Goal: Task Accomplishment & Management: Complete application form

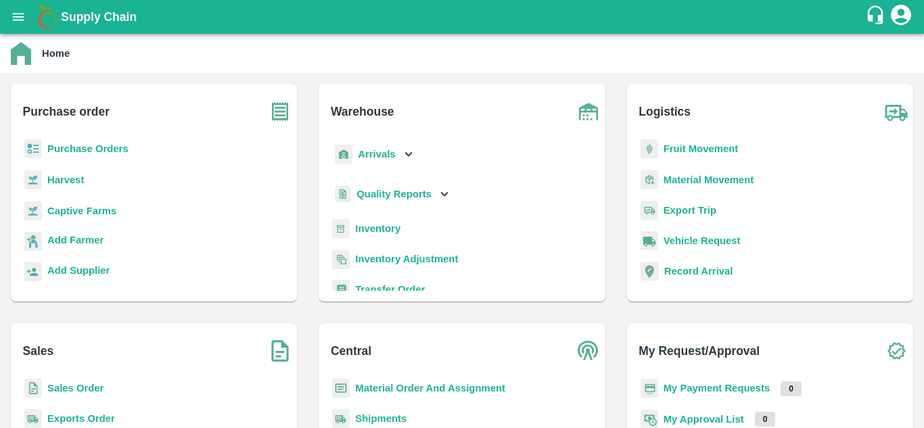
click at [693, 155] on p "Fruit Movement" at bounding box center [701, 148] width 75 height 15
click at [685, 148] on b "Fruit Movement" at bounding box center [701, 148] width 75 height 11
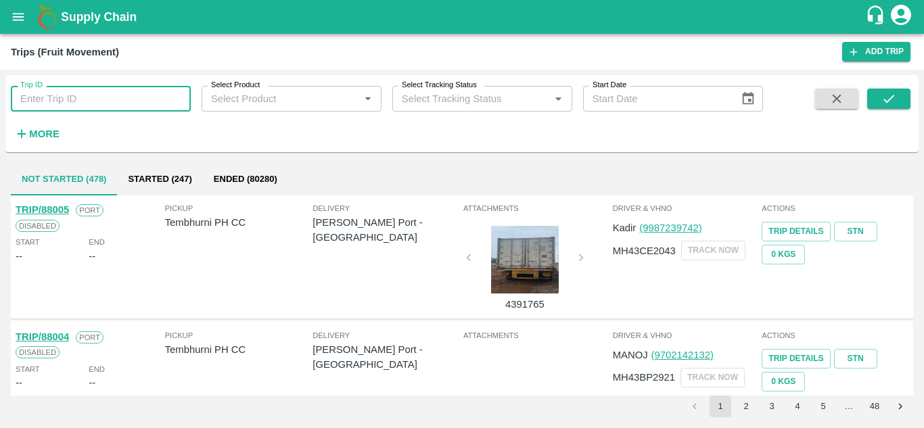
click at [51, 99] on input "Trip ID" at bounding box center [101, 99] width 180 height 26
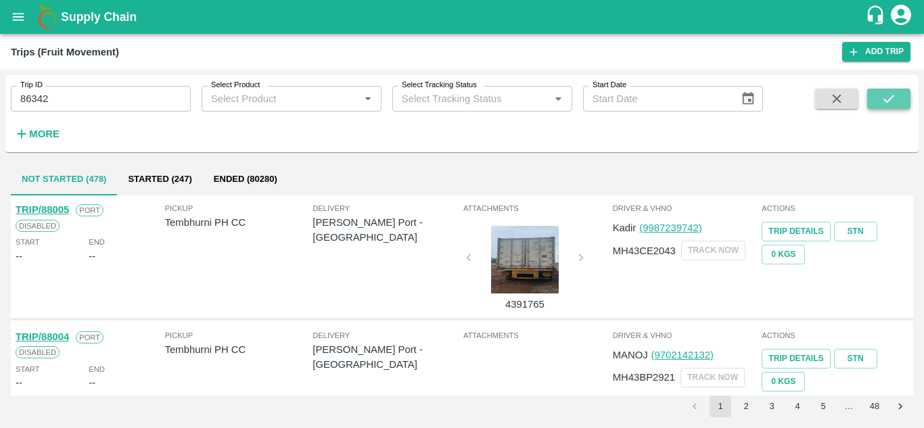
click at [892, 99] on icon "submit" at bounding box center [888, 98] width 15 height 15
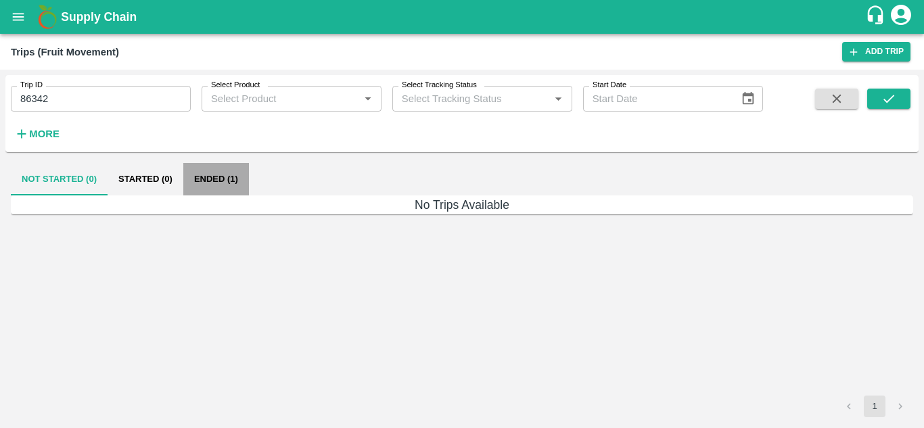
click at [225, 170] on button "Ended (1)" at bounding box center [216, 179] width 66 height 32
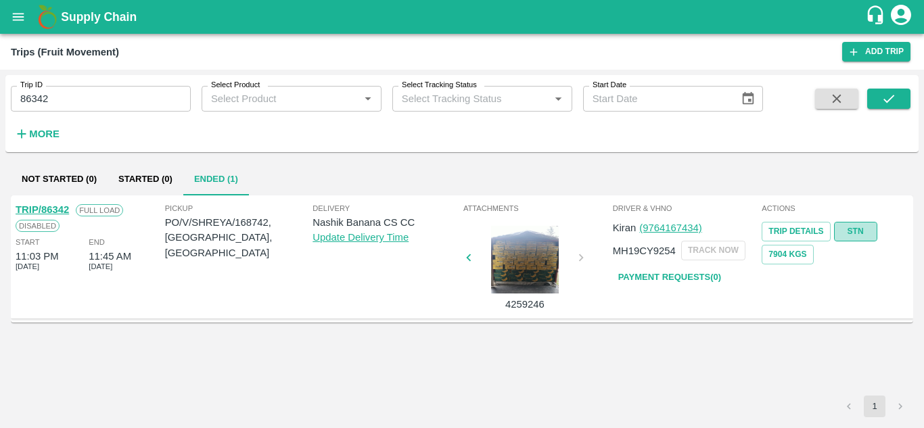
click at [858, 231] on link "STN" at bounding box center [855, 232] width 43 height 20
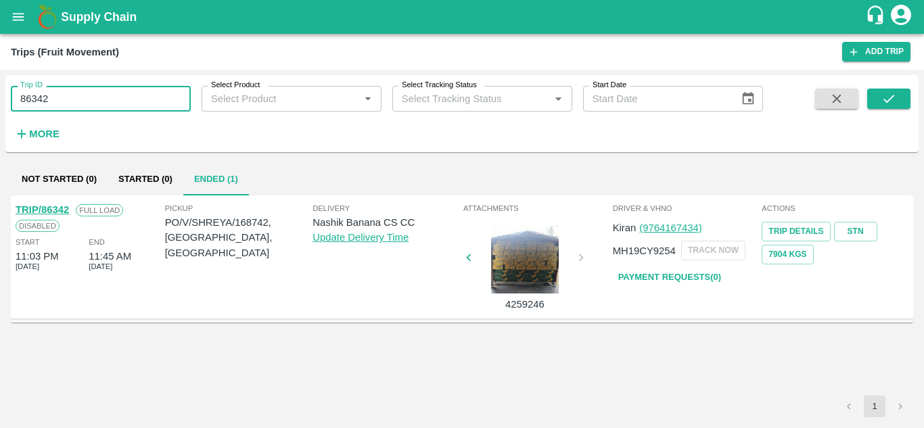
click at [92, 95] on input "86342" at bounding box center [101, 99] width 180 height 26
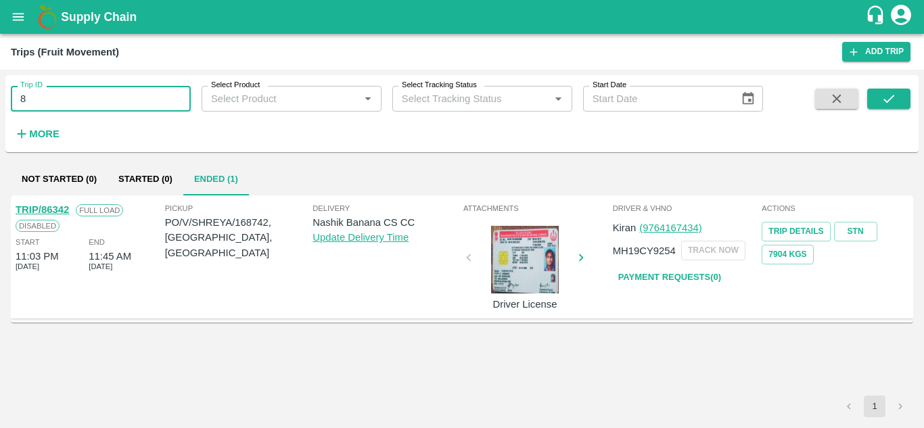
type input "8"
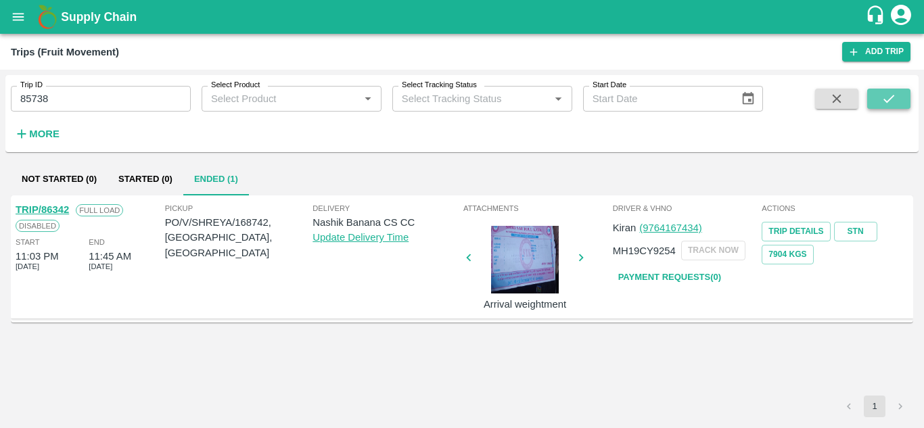
click at [883, 92] on icon "submit" at bounding box center [888, 98] width 15 height 15
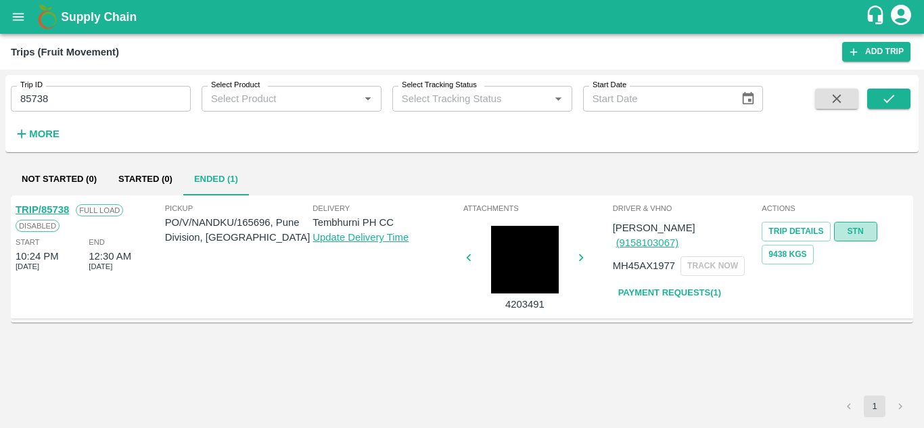
click at [858, 231] on link "STN" at bounding box center [855, 232] width 43 height 20
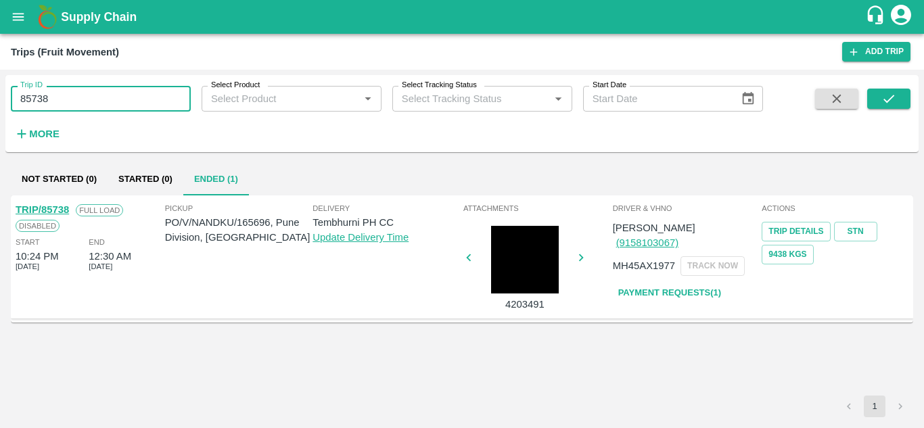
click at [87, 108] on input "85738" at bounding box center [101, 99] width 180 height 26
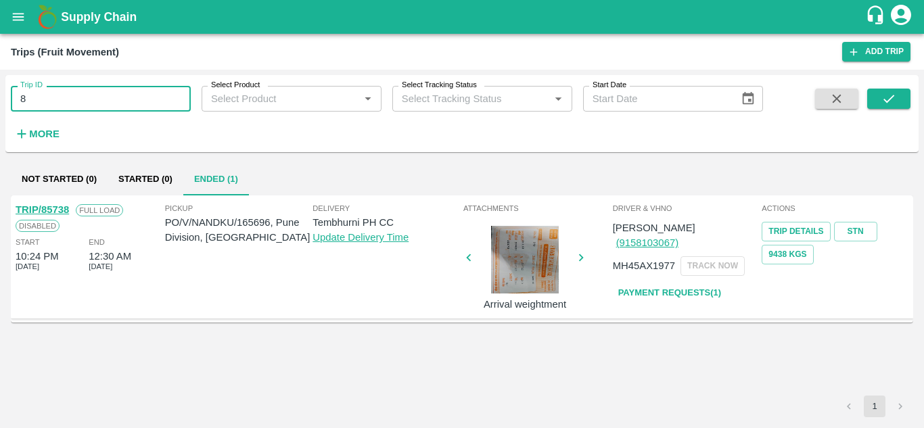
type input "8"
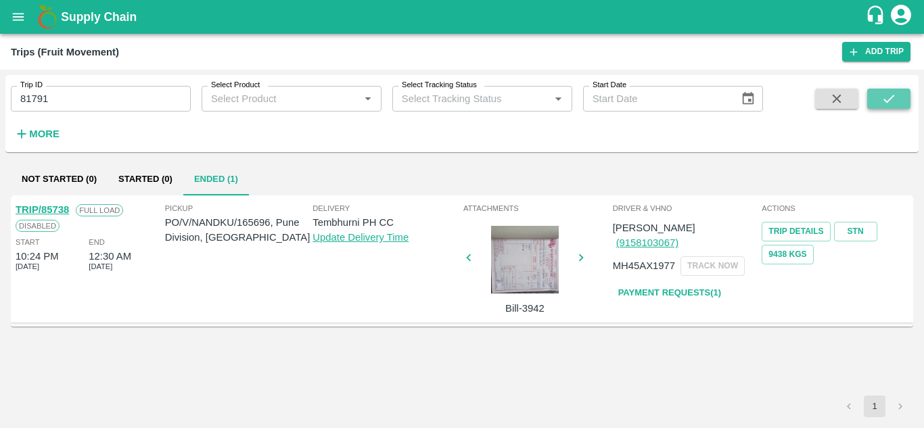
click at [886, 102] on icon "submit" at bounding box center [888, 98] width 15 height 15
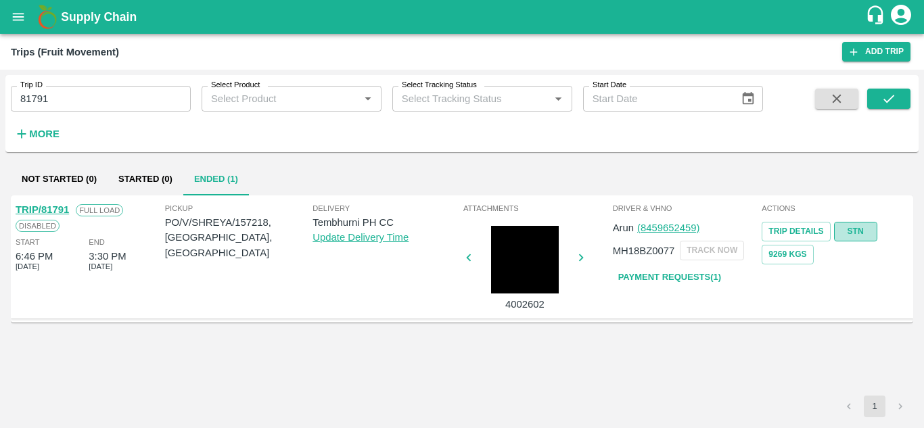
click at [856, 227] on link "STN" at bounding box center [855, 232] width 43 height 20
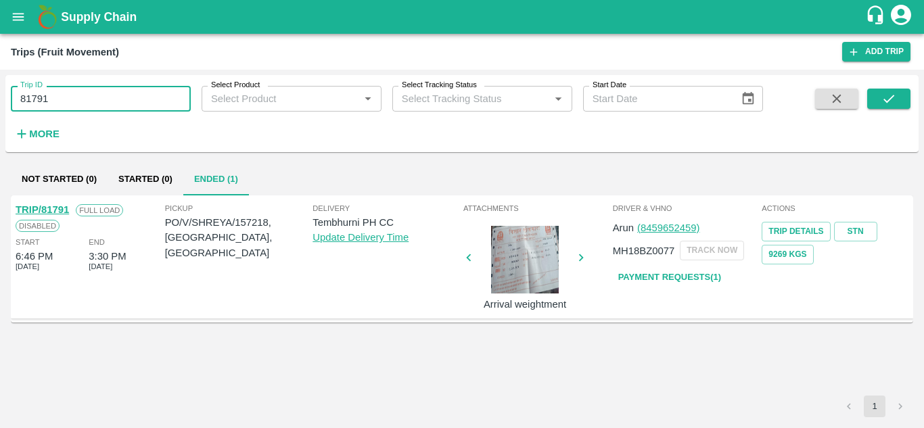
click at [62, 102] on input "81791" at bounding box center [101, 99] width 180 height 26
type input "8"
click at [883, 97] on icon "submit" at bounding box center [888, 98] width 15 height 15
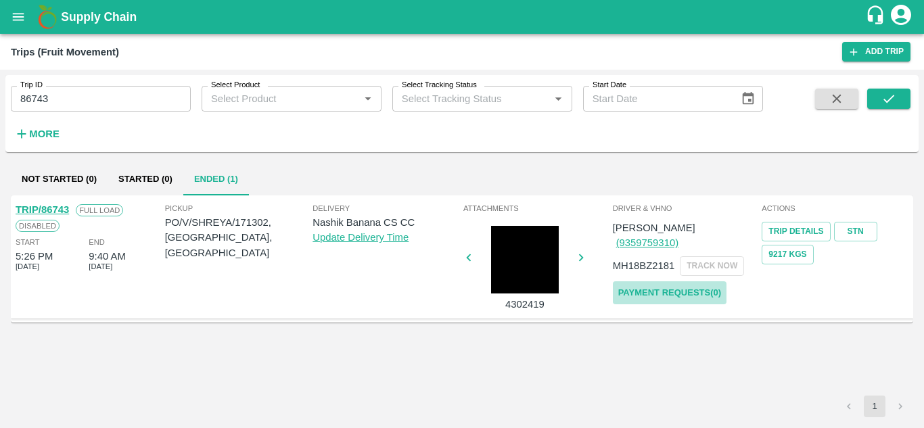
click at [681, 281] on link "Payment Requests( 0 )" at bounding box center [670, 293] width 114 height 24
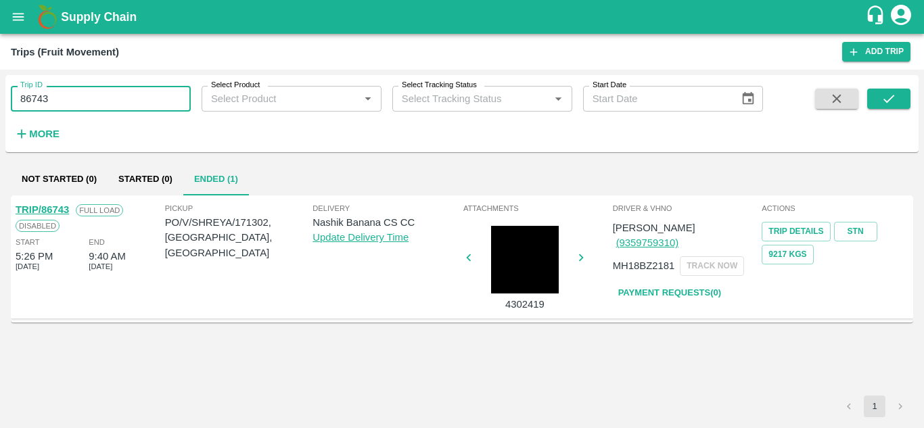
click at [62, 100] on input "86743" at bounding box center [101, 99] width 180 height 26
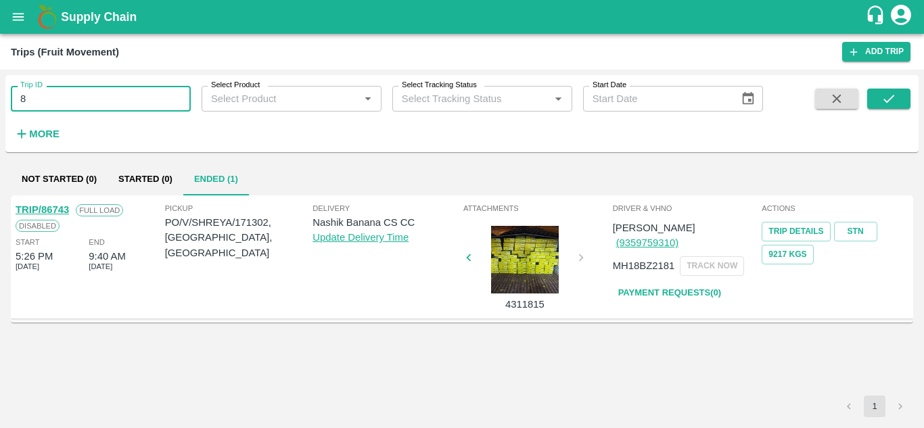
click at [43, 112] on input "8" at bounding box center [101, 99] width 180 height 26
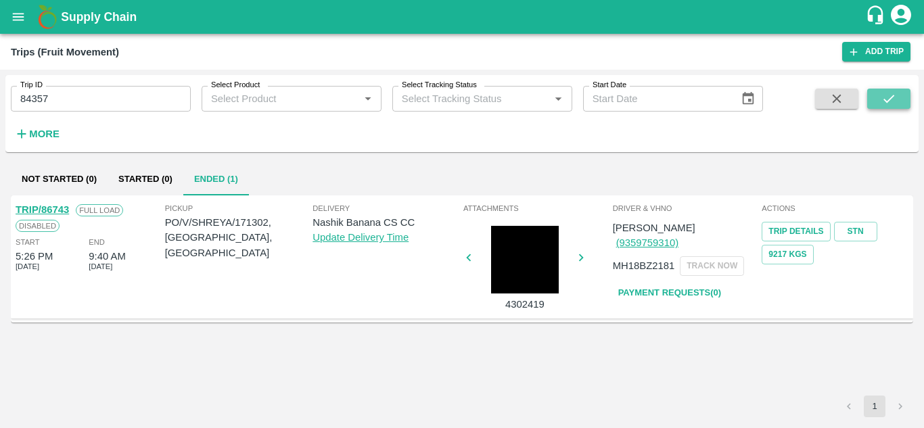
click at [900, 101] on button "submit" at bounding box center [888, 99] width 43 height 20
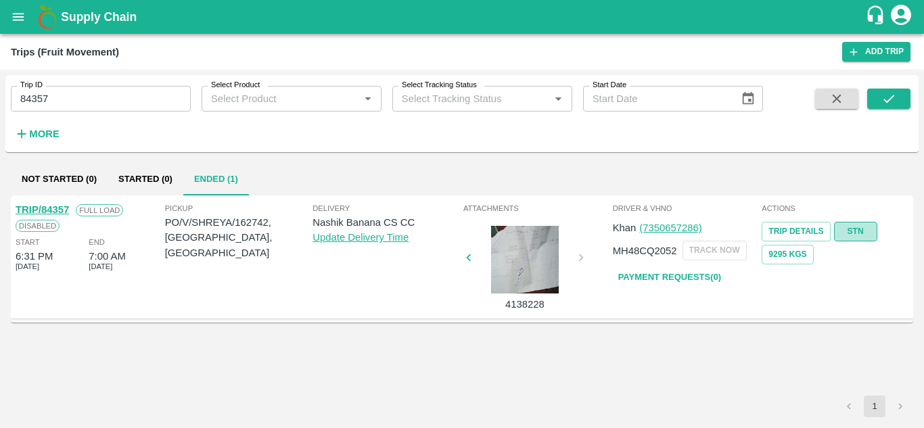
click at [856, 235] on link "STN" at bounding box center [855, 232] width 43 height 20
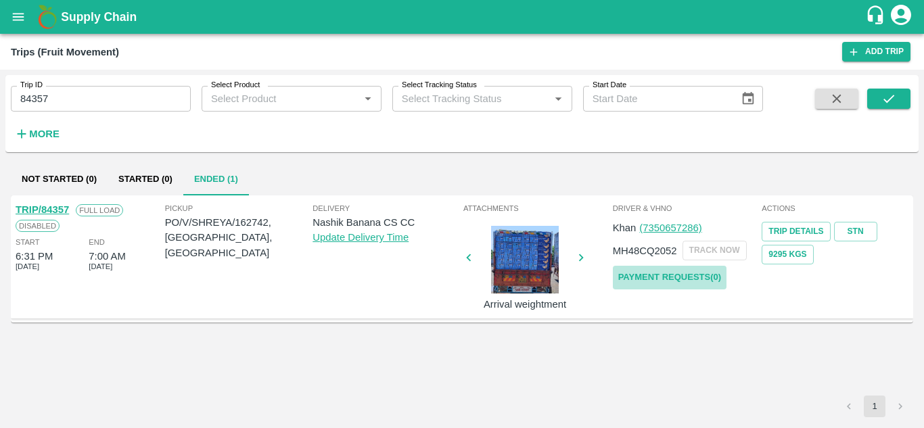
click at [683, 277] on link "Payment Requests( 0 )" at bounding box center [670, 278] width 114 height 24
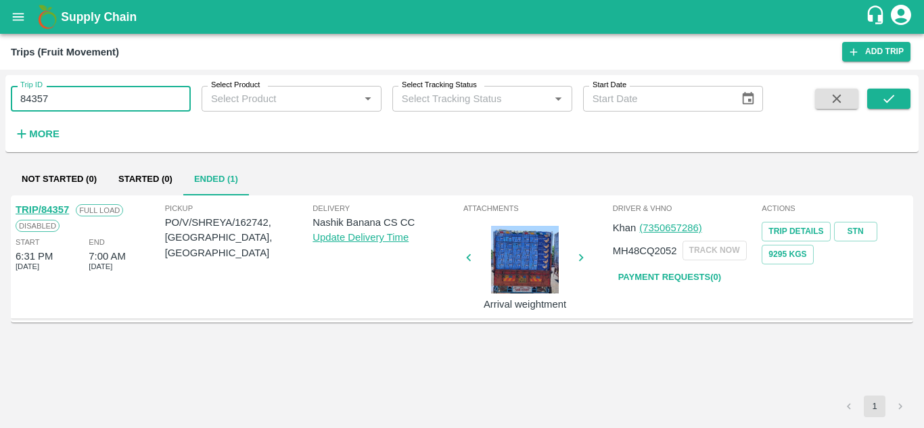
click at [64, 99] on input "84357" at bounding box center [101, 99] width 180 height 26
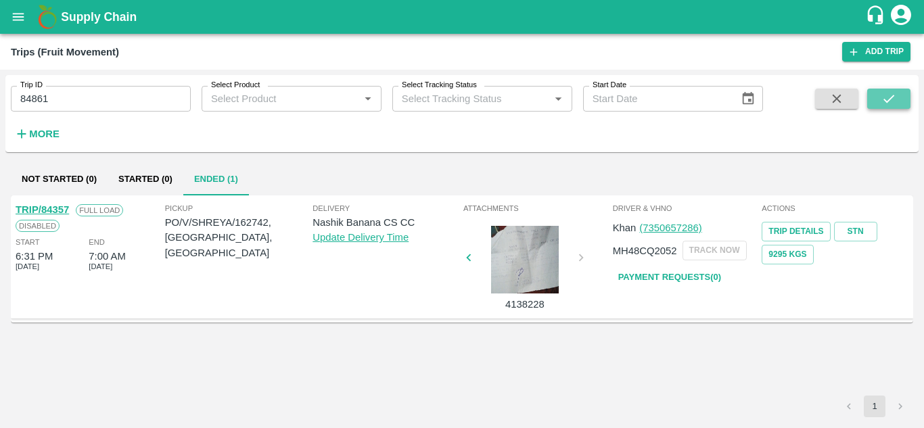
click at [888, 101] on icon "submit" at bounding box center [888, 99] width 11 height 8
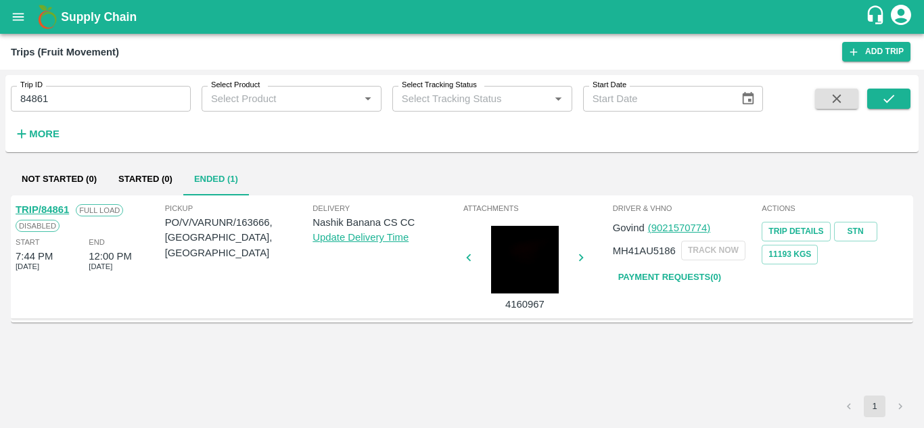
click at [619, 362] on div "TRIP/84861 Full Load Disabled Start 7:44 PM 16 Jul 2025 End 12:00 PM 17 Jul 202…" at bounding box center [462, 296] width 902 height 200
click at [860, 231] on link "STN" at bounding box center [855, 232] width 43 height 20
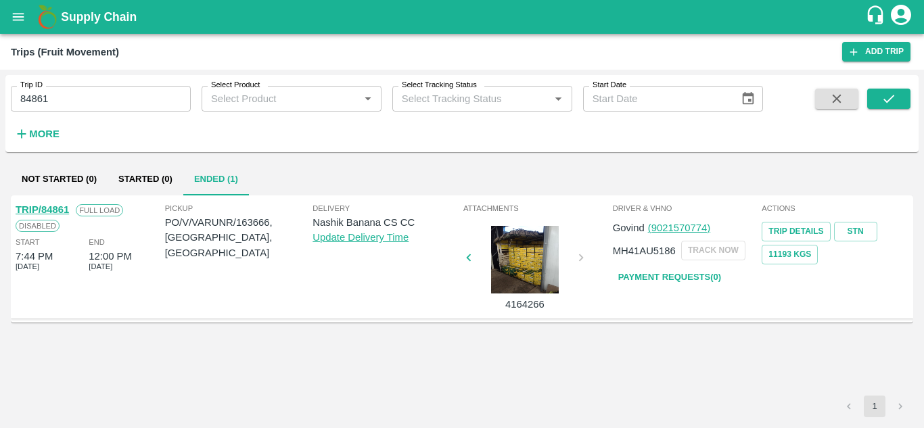
click at [93, 101] on input "84861" at bounding box center [101, 99] width 180 height 26
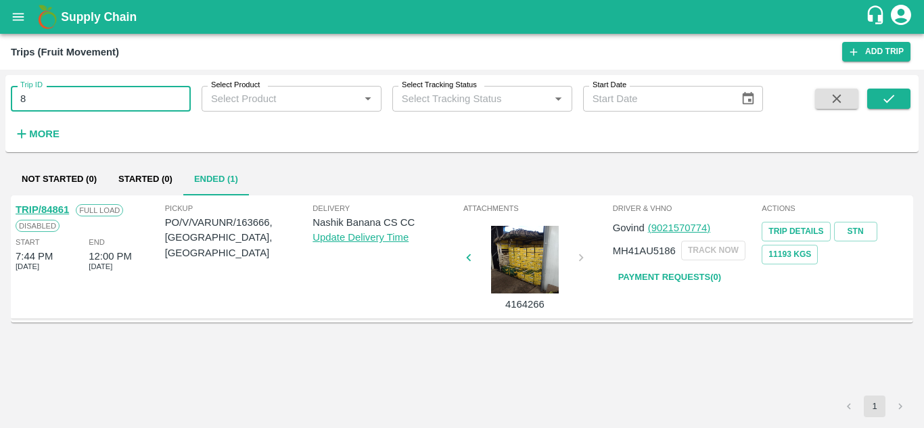
type input "8"
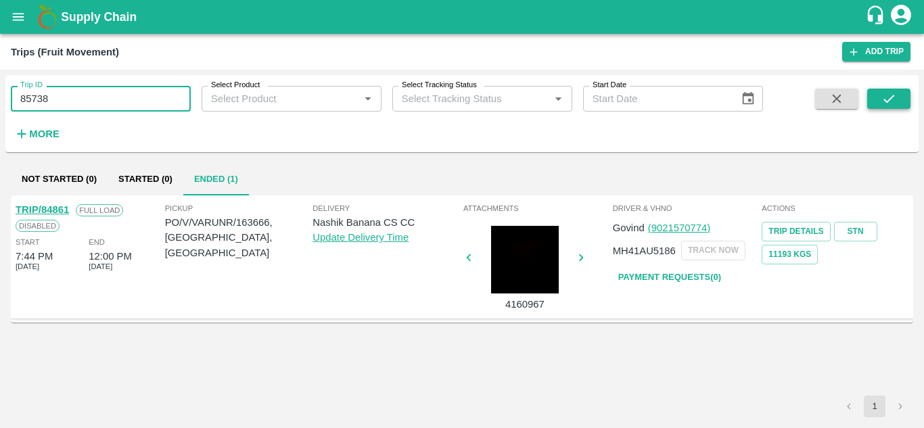
click at [893, 101] on icon "submit" at bounding box center [888, 98] width 15 height 15
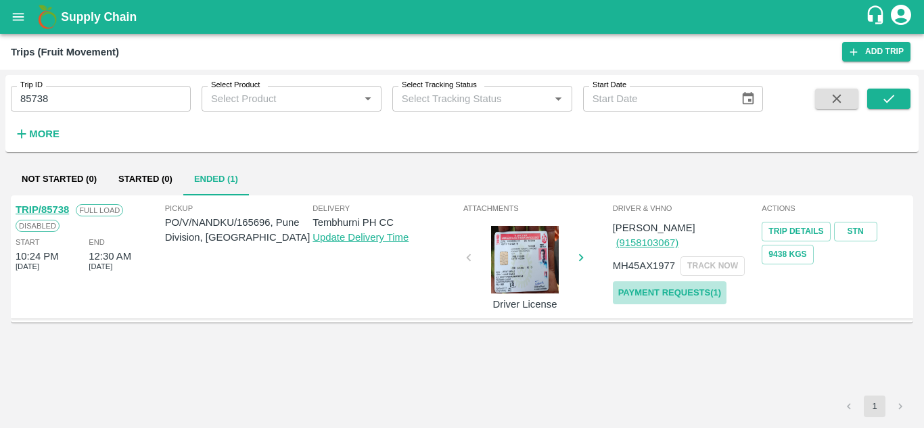
click at [674, 281] on link "Payment Requests( 1 )" at bounding box center [670, 293] width 114 height 24
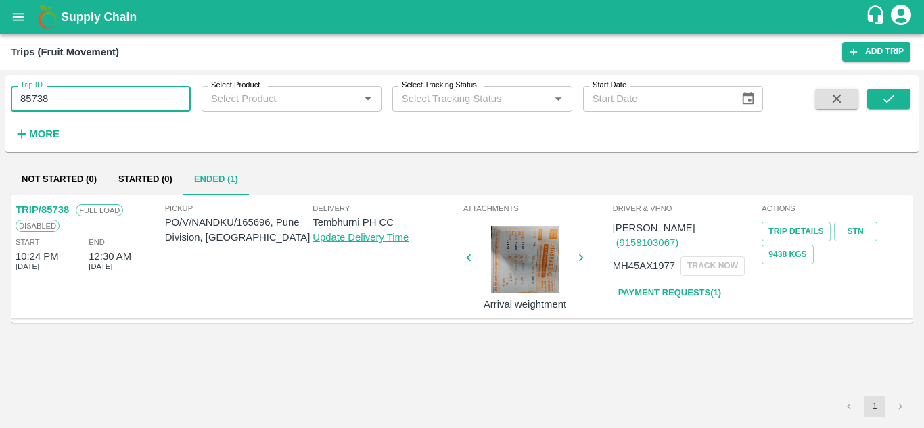
click at [98, 102] on input "85738" at bounding box center [101, 99] width 180 height 26
type input "8"
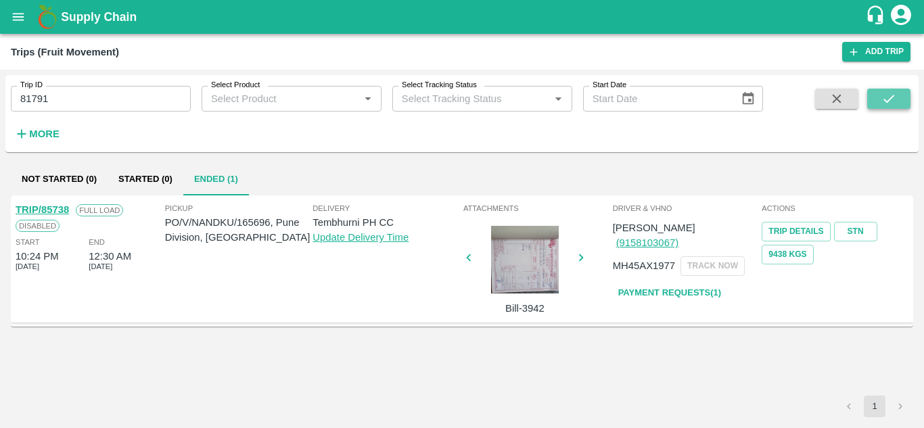
click at [897, 95] on button "submit" at bounding box center [888, 99] width 43 height 20
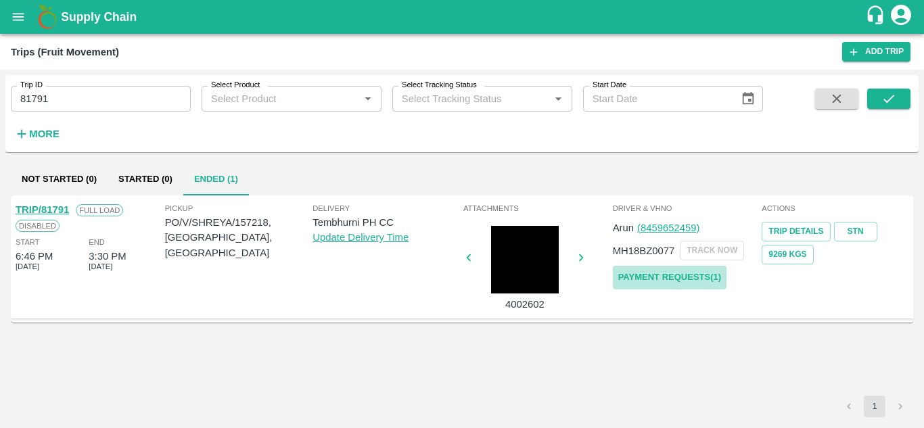
click at [672, 275] on link "Payment Requests( 1 )" at bounding box center [670, 278] width 114 height 24
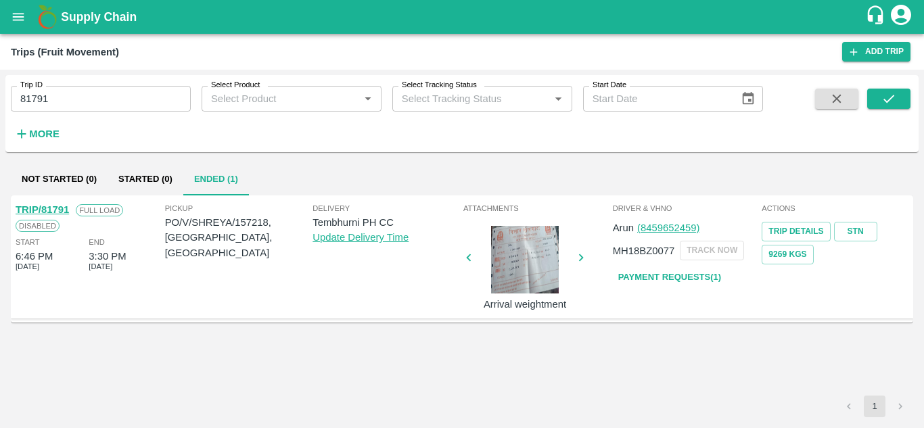
click at [96, 102] on input "81791" at bounding box center [101, 99] width 180 height 26
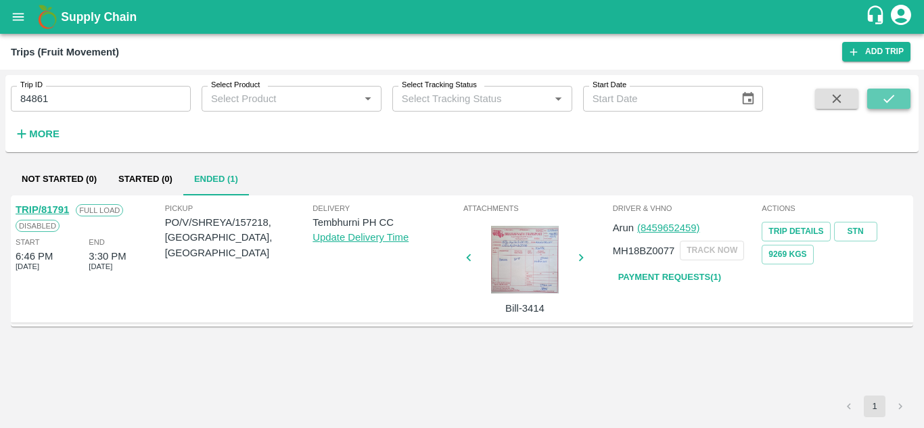
click at [883, 99] on icon "submit" at bounding box center [888, 98] width 15 height 15
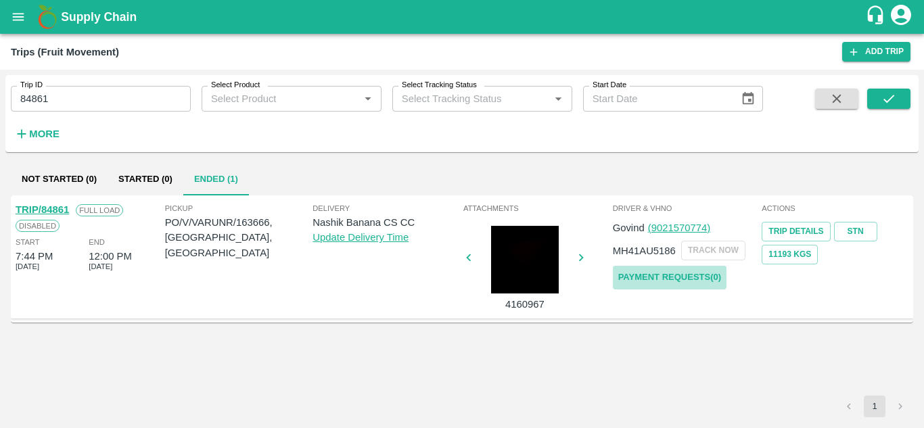
click at [686, 271] on link "Payment Requests( 0 )" at bounding box center [670, 278] width 114 height 24
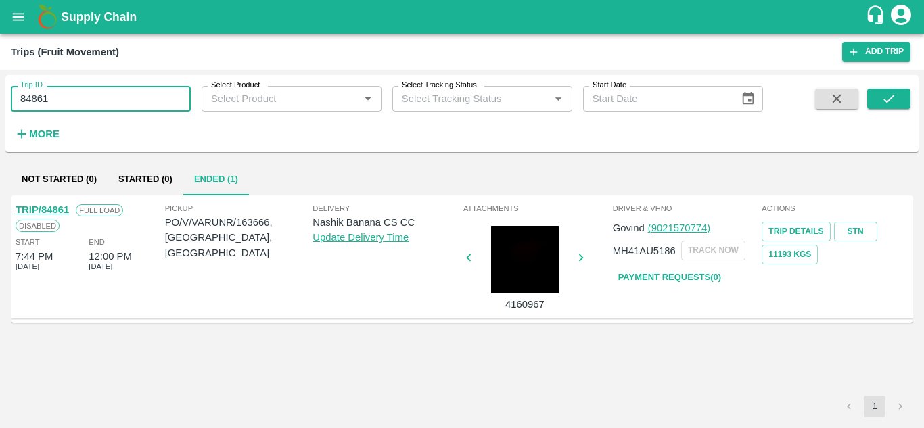
click at [72, 103] on input "84861" at bounding box center [101, 99] width 180 height 26
click at [54, 94] on input "84861" at bounding box center [101, 99] width 180 height 26
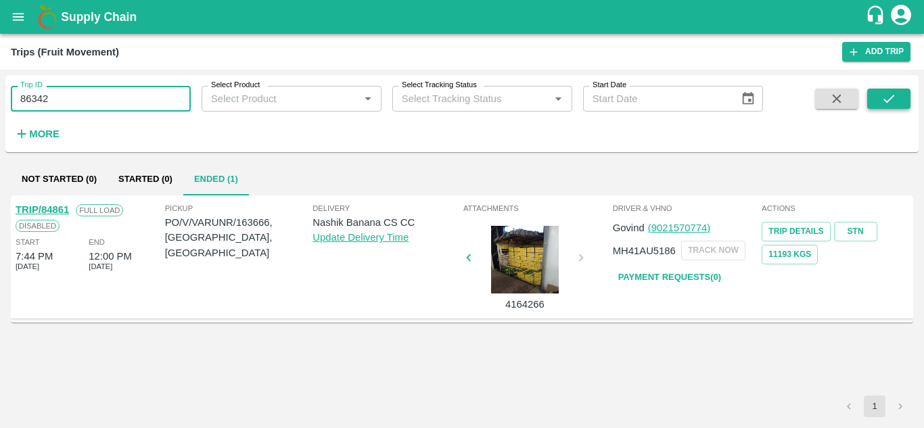
type input "86342"
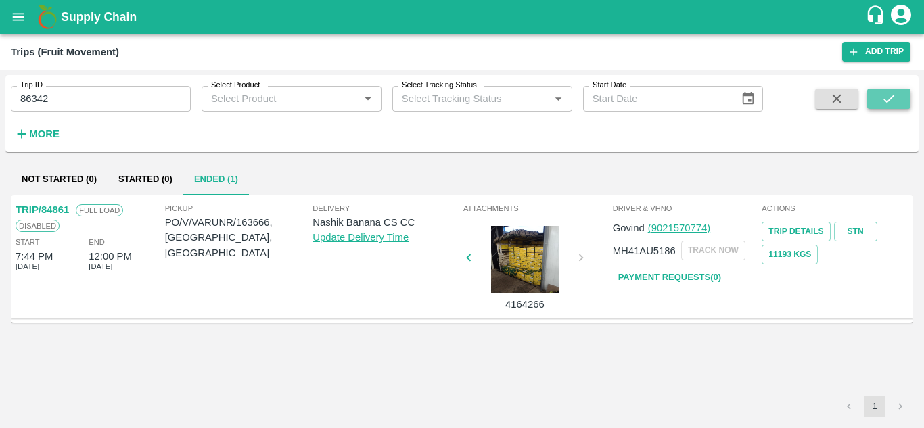
click at [889, 101] on icon "submit" at bounding box center [888, 99] width 11 height 8
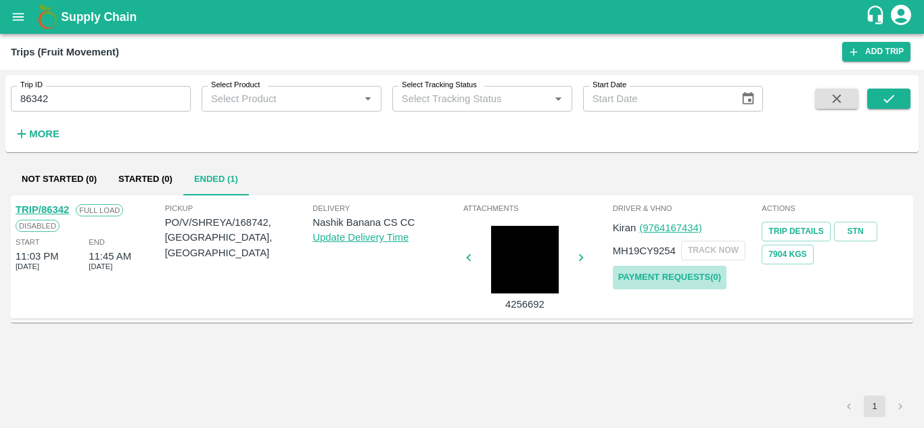
click at [679, 274] on link "Payment Requests( 0 )" at bounding box center [670, 278] width 114 height 24
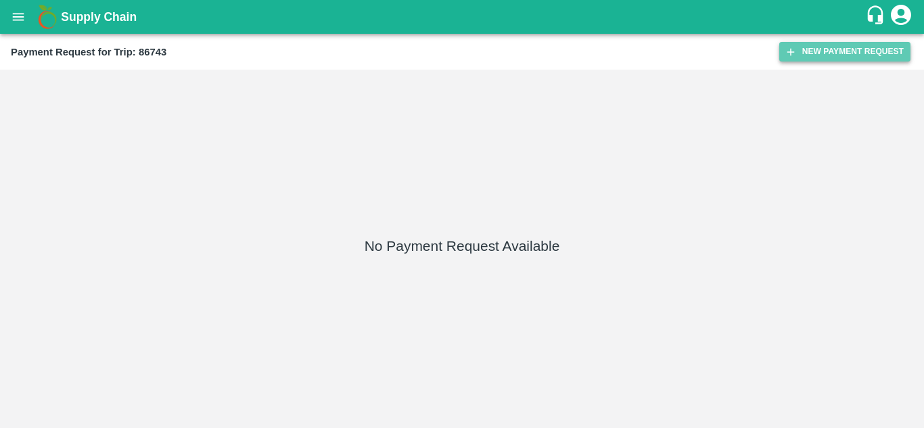
click at [809, 62] on button "New Payment Request" at bounding box center [844, 52] width 131 height 20
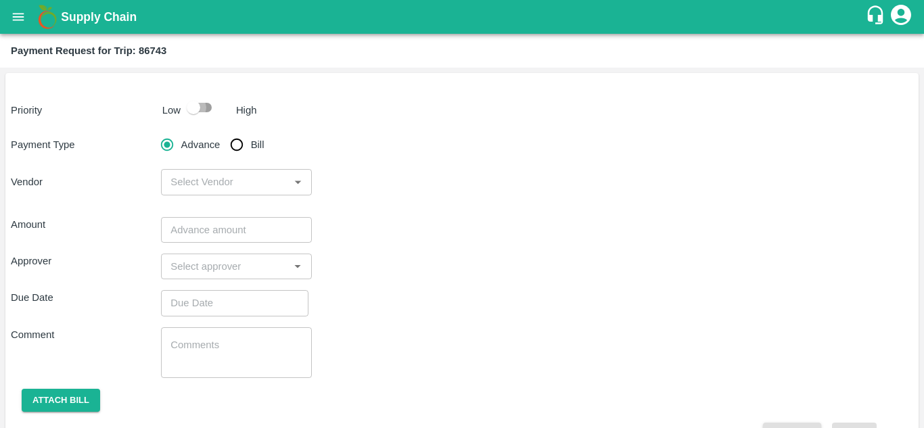
click at [206, 99] on input "checkbox" at bounding box center [193, 108] width 77 height 26
checkbox input "true"
click at [239, 144] on input "Bill" at bounding box center [236, 144] width 27 height 27
radio input "true"
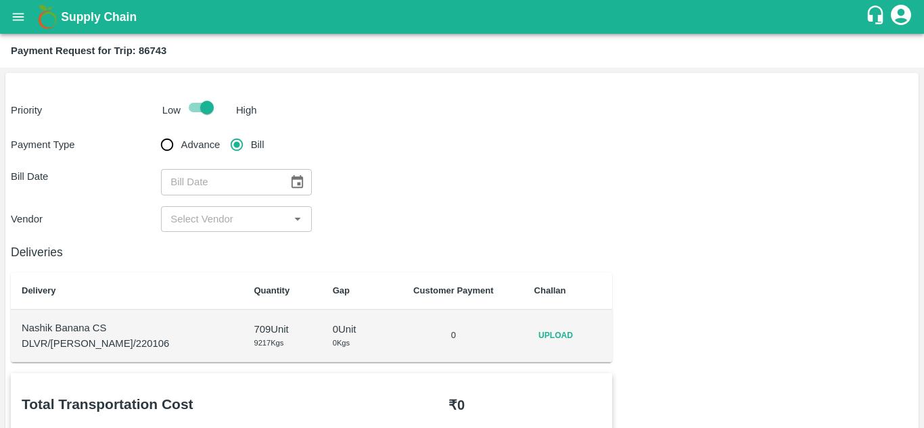
click at [293, 179] on icon "Choose date" at bounding box center [298, 181] width 12 height 13
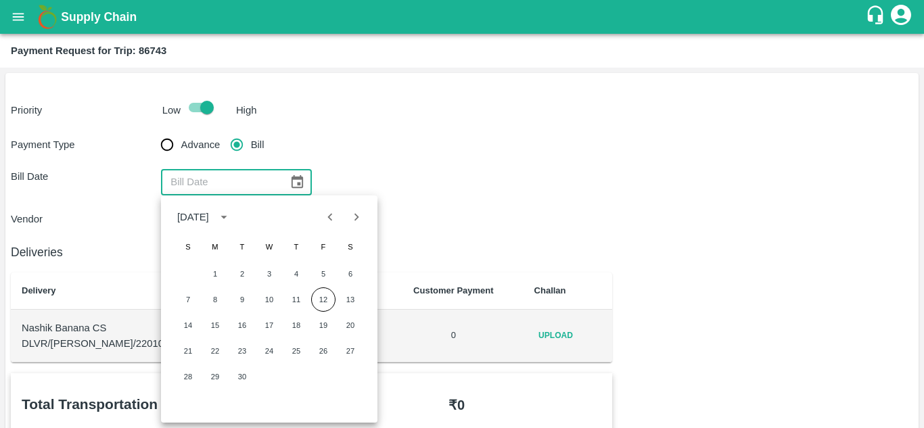
click at [492, 163] on div "Payment Type Advance Bill Bill Date ​ Vendor ​" at bounding box center [462, 181] width 902 height 101
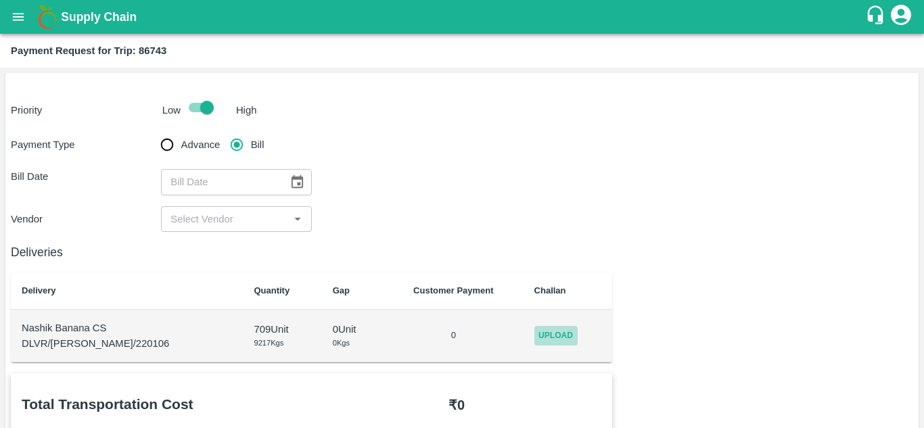
click at [538, 338] on span "Upload" at bounding box center [555, 336] width 43 height 20
click at [0, 0] on input "Upload" at bounding box center [0, 0] width 0 height 0
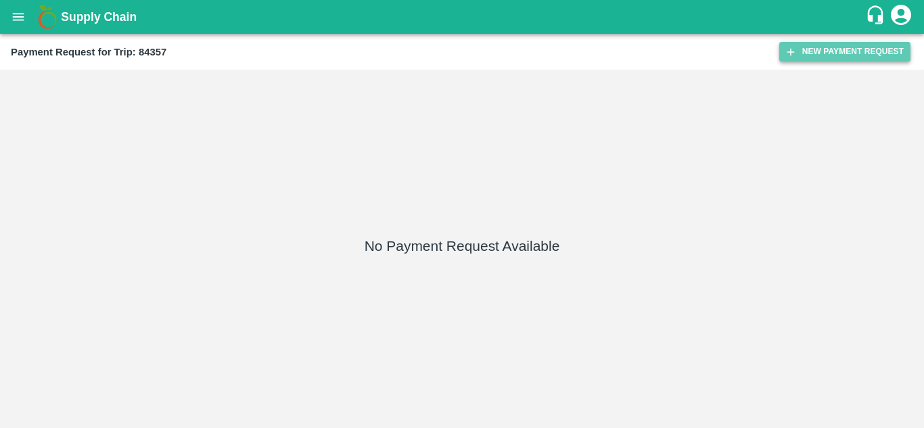
click at [816, 52] on button "New Payment Request" at bounding box center [844, 52] width 131 height 20
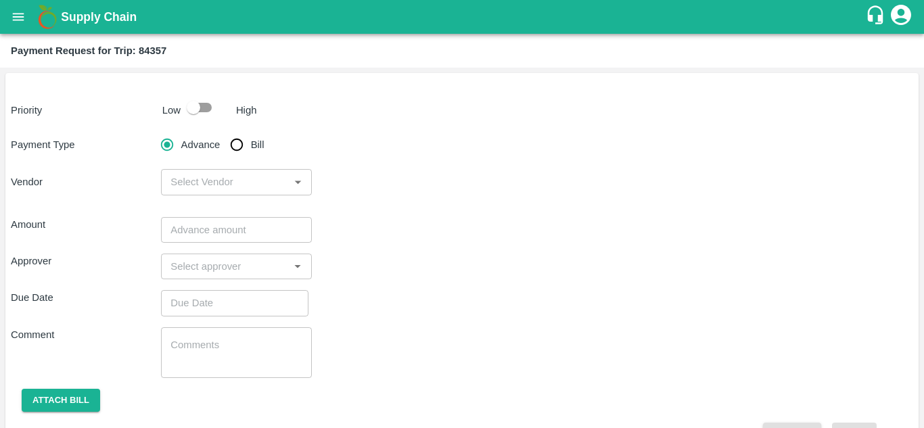
click at [208, 108] on input "checkbox" at bounding box center [193, 108] width 77 height 26
checkbox input "true"
click at [239, 143] on input "Bill" at bounding box center [236, 144] width 27 height 27
radio input "true"
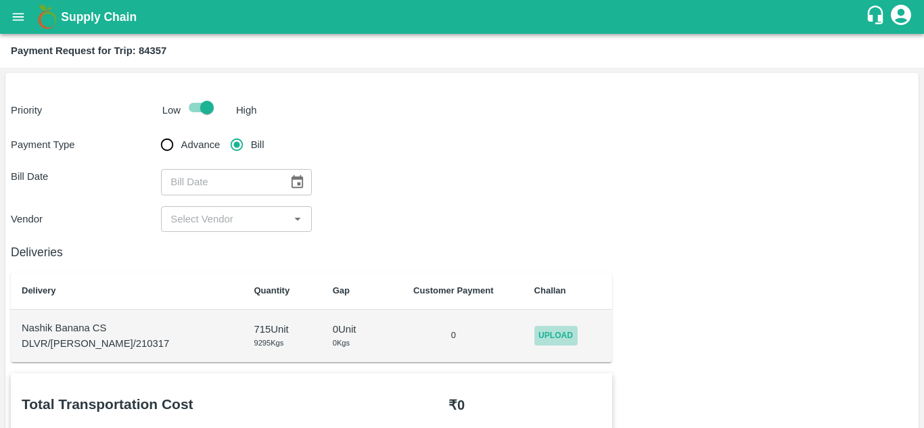
click at [547, 340] on span "Upload" at bounding box center [555, 336] width 43 height 20
click at [0, 0] on input "Upload" at bounding box center [0, 0] width 0 height 0
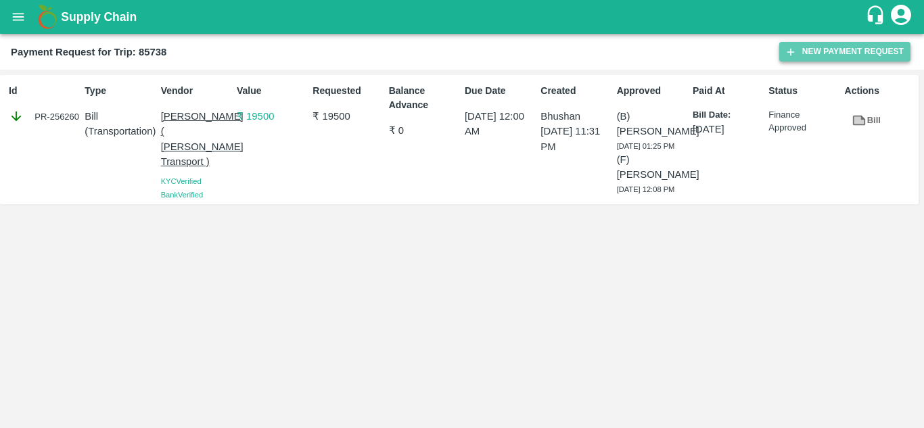
click at [814, 45] on button "New Payment Request" at bounding box center [844, 52] width 131 height 20
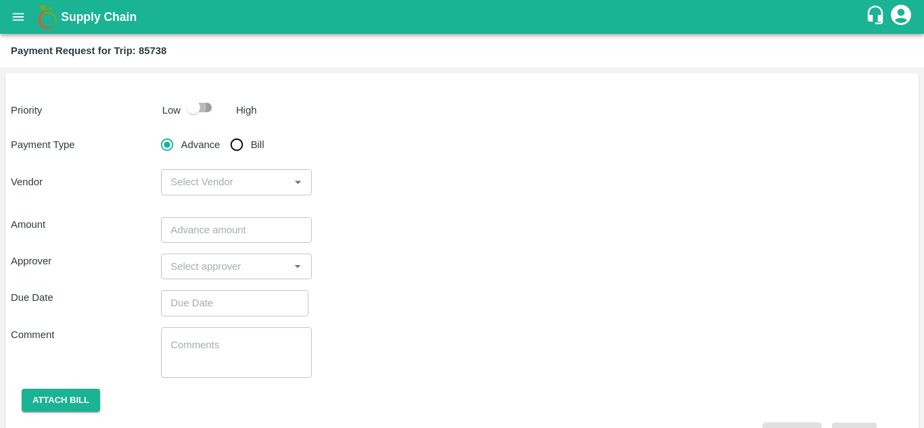
click at [198, 101] on input "checkbox" at bounding box center [193, 108] width 77 height 26
checkbox input "true"
click at [237, 144] on input "Bill" at bounding box center [236, 144] width 27 height 27
radio input "true"
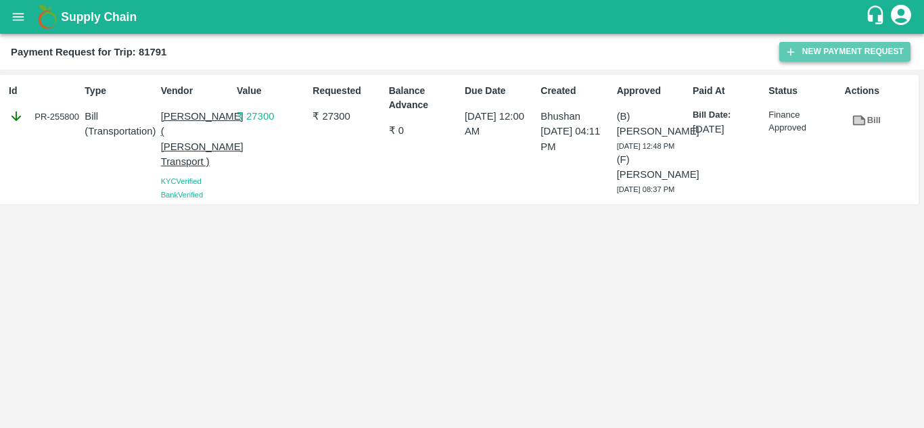
click at [812, 47] on button "New Payment Request" at bounding box center [844, 52] width 131 height 20
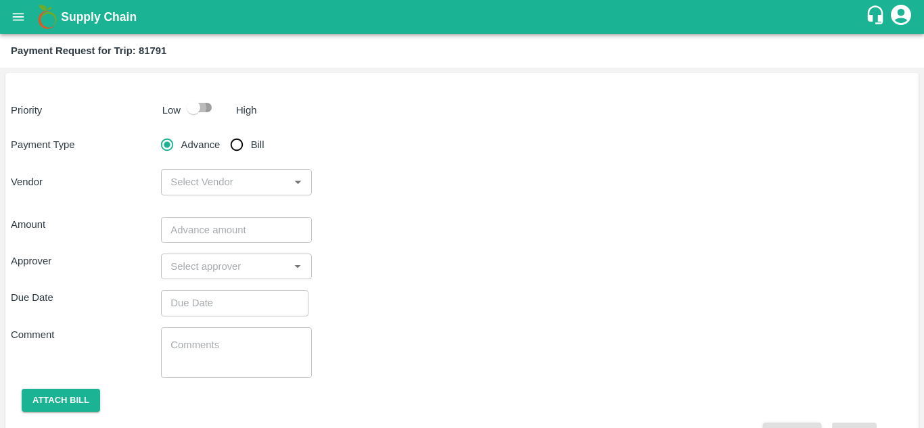
click at [198, 112] on input "checkbox" at bounding box center [193, 108] width 77 height 26
checkbox input "true"
click at [231, 143] on input "Bill" at bounding box center [236, 144] width 27 height 27
radio input "true"
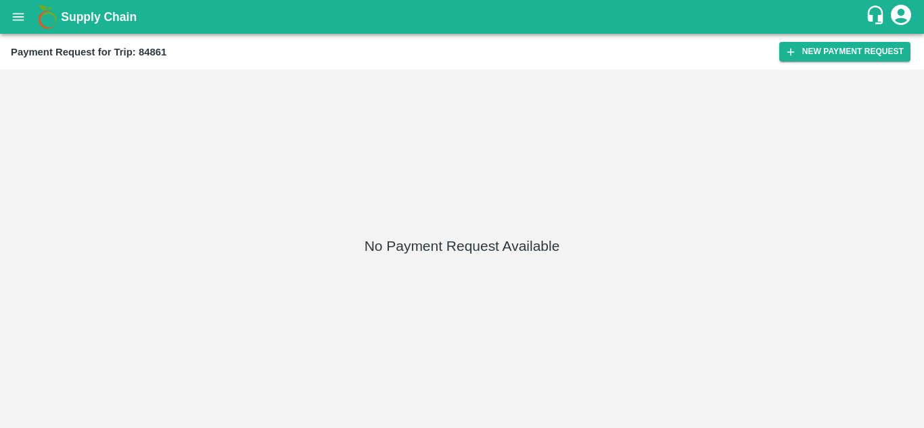
click at [843, 41] on div "Payment Request for Trip: 84861 New Payment Request" at bounding box center [462, 52] width 924 height 36
click at [836, 43] on button "New Payment Request" at bounding box center [844, 52] width 131 height 20
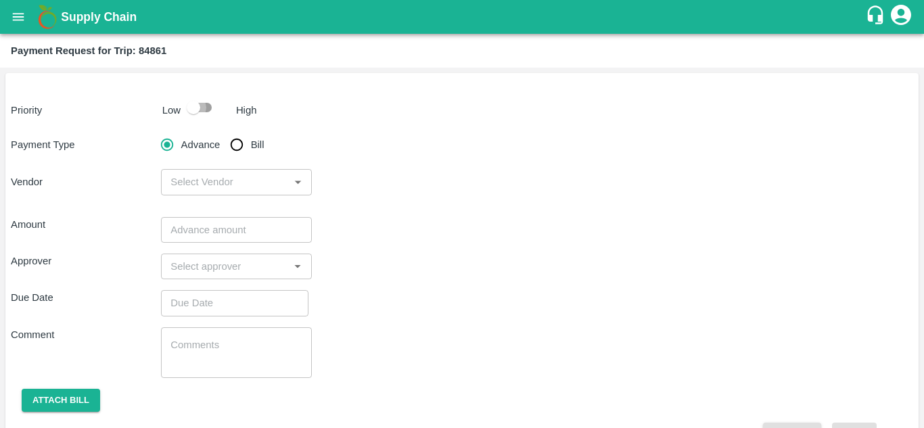
click at [203, 107] on input "checkbox" at bounding box center [193, 108] width 77 height 26
checkbox input "true"
click at [237, 141] on input "Bill" at bounding box center [236, 144] width 27 height 27
radio input "true"
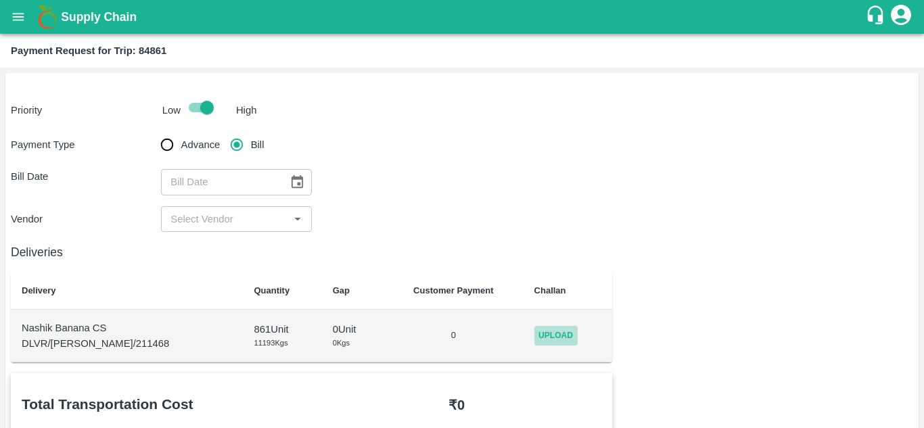
click at [538, 334] on span "Upload" at bounding box center [555, 336] width 43 height 20
click at [0, 0] on input "Upload" at bounding box center [0, 0] width 0 height 0
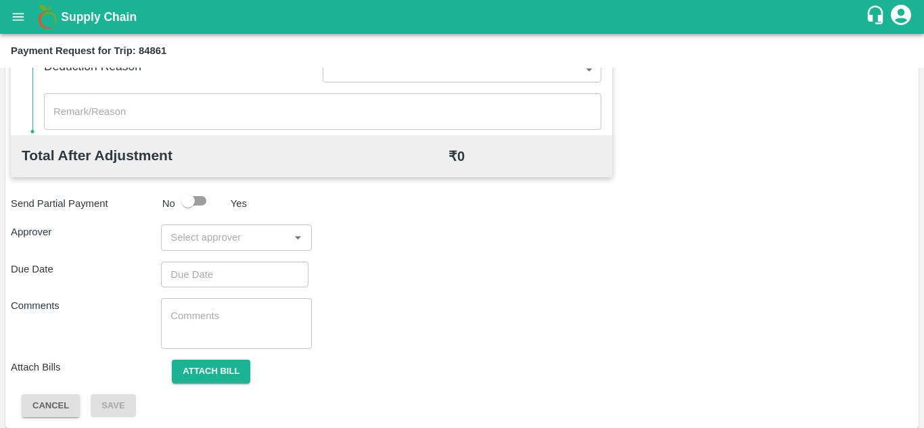
scroll to position [616, 0]
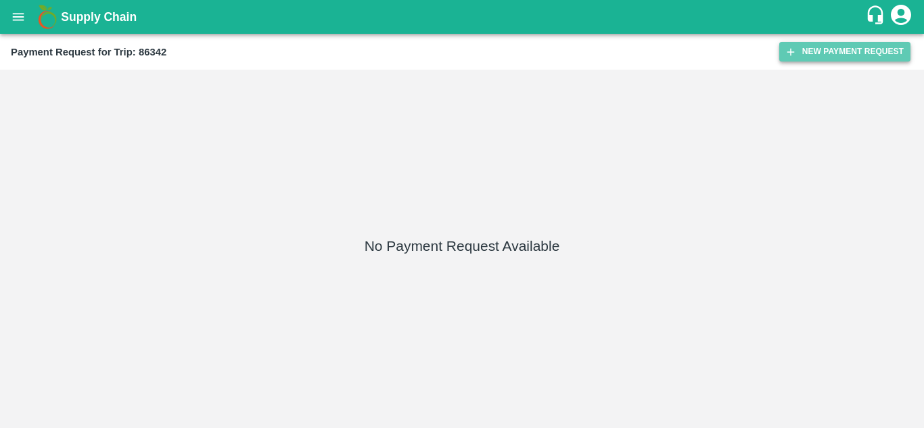
click at [848, 50] on button "New Payment Request" at bounding box center [844, 52] width 131 height 20
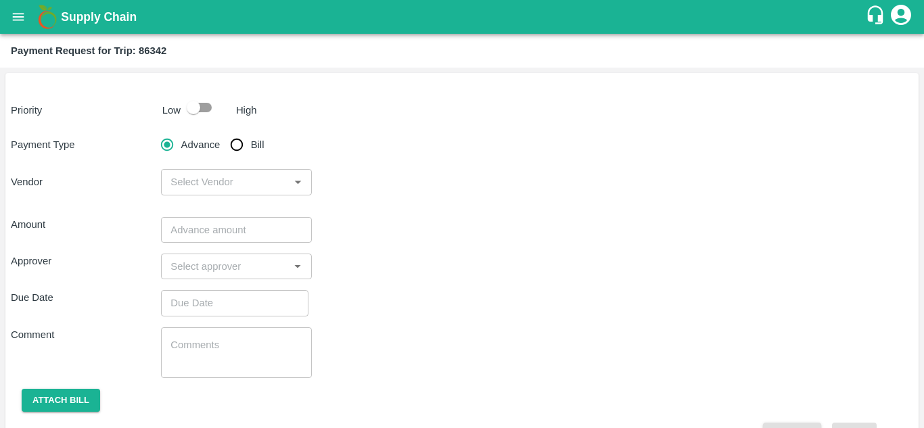
click at [204, 110] on input "checkbox" at bounding box center [193, 108] width 77 height 26
checkbox input "true"
click at [239, 149] on input "Bill" at bounding box center [236, 144] width 27 height 27
radio input "true"
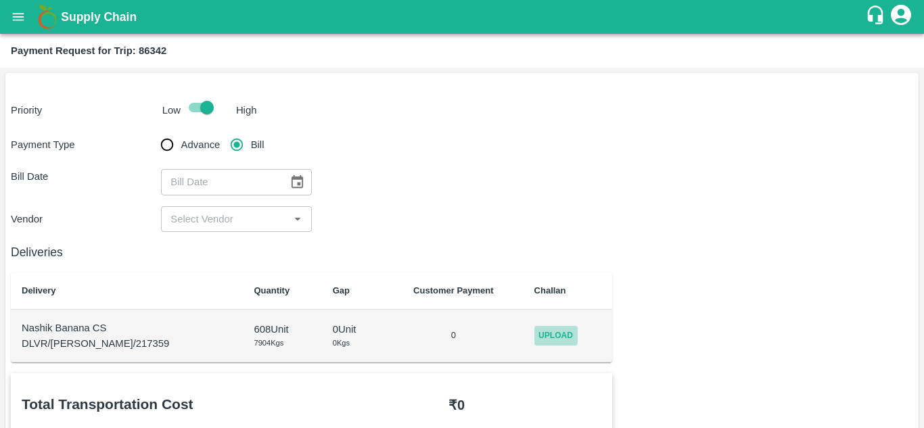
click at [535, 334] on span "Upload" at bounding box center [555, 336] width 43 height 20
click at [0, 0] on input "Upload" at bounding box center [0, 0] width 0 height 0
